Goal: Check status: Check status

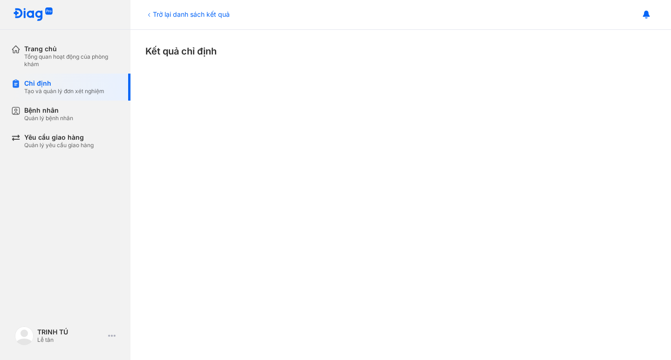
click at [186, 13] on div "Trở lại danh sách kết quả" at bounding box center [187, 14] width 84 height 10
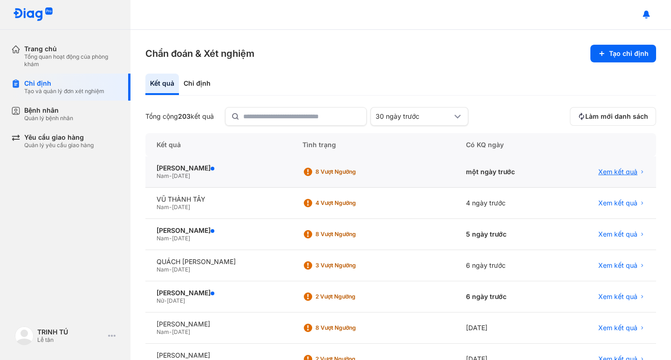
click at [608, 173] on span "Xem kết quả" at bounding box center [617, 172] width 39 height 8
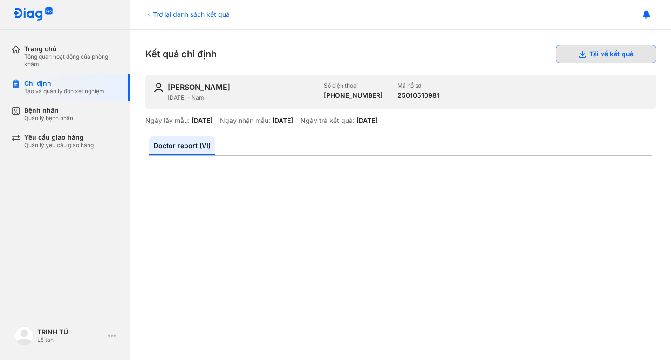
click at [601, 55] on button "Tải về kết quả" at bounding box center [606, 54] width 100 height 19
click at [203, 14] on div "Trở lại danh sách kết quả" at bounding box center [187, 14] width 84 height 10
